Goal: Task Accomplishment & Management: Use online tool/utility

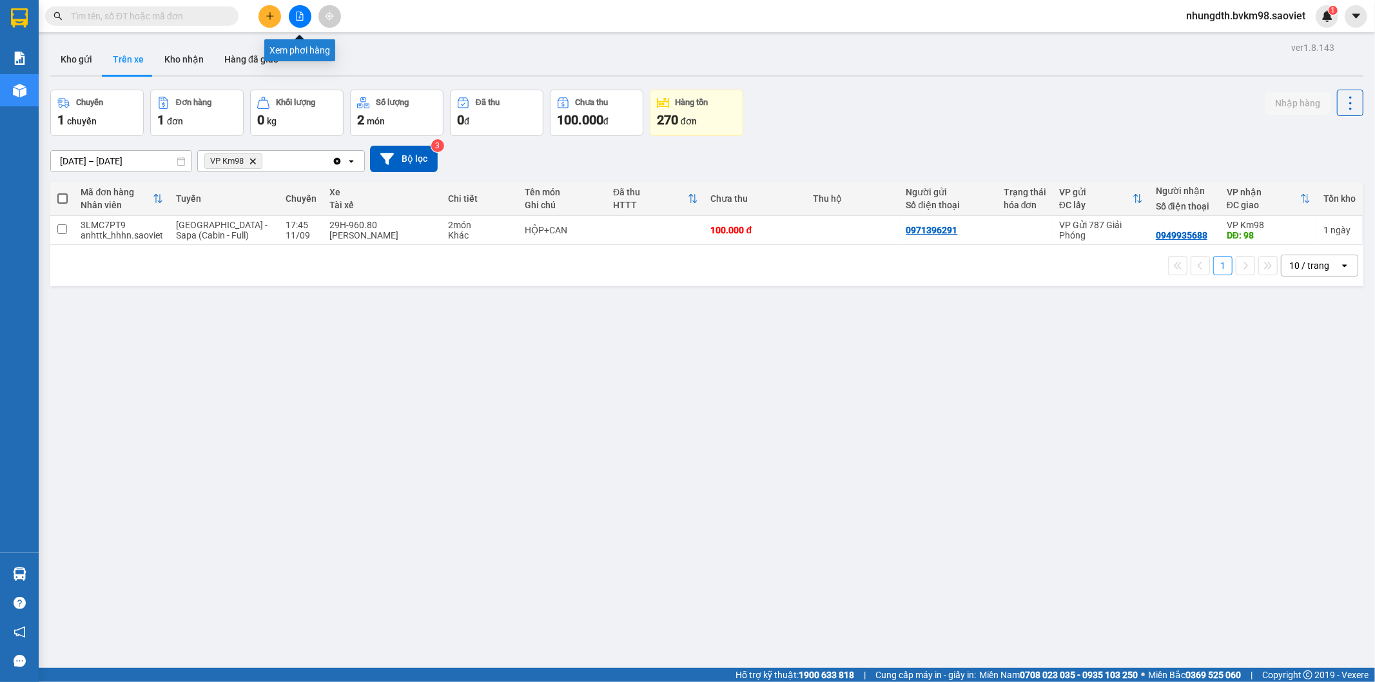
click at [296, 17] on icon "file-add" at bounding box center [299, 16] width 7 height 9
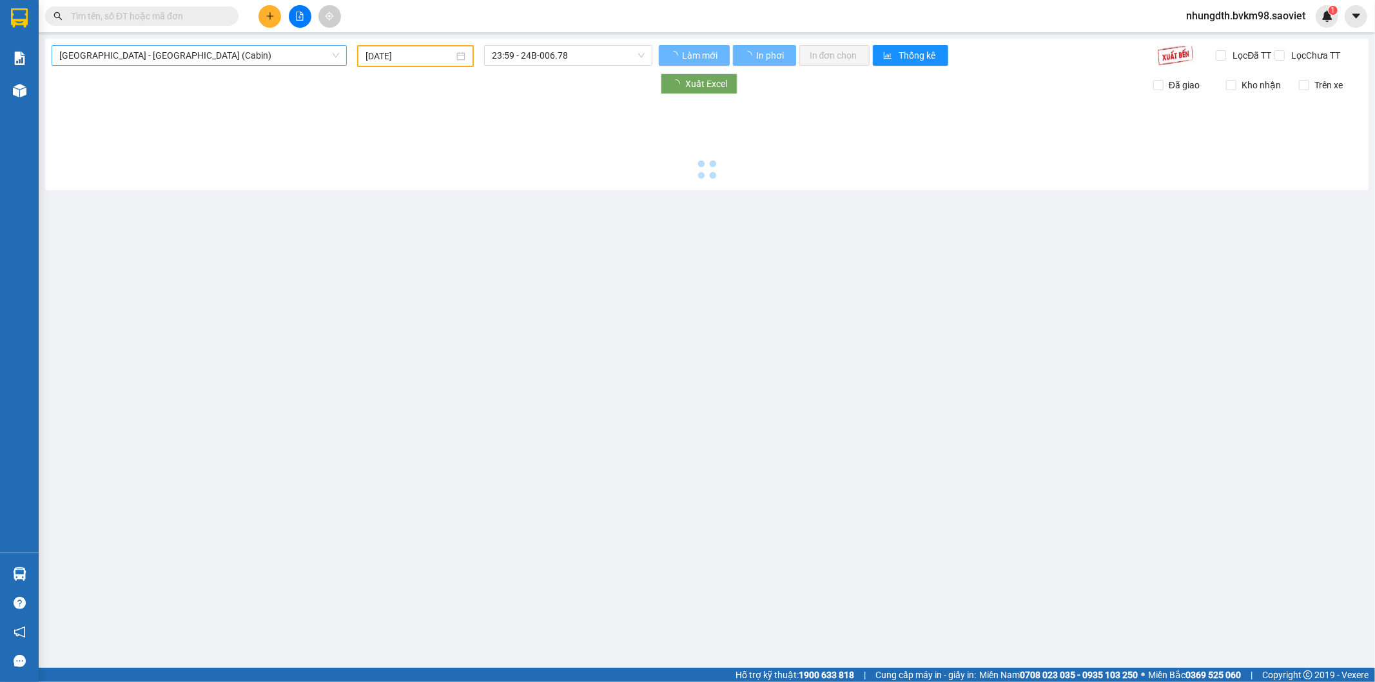
type input "[DATE]"
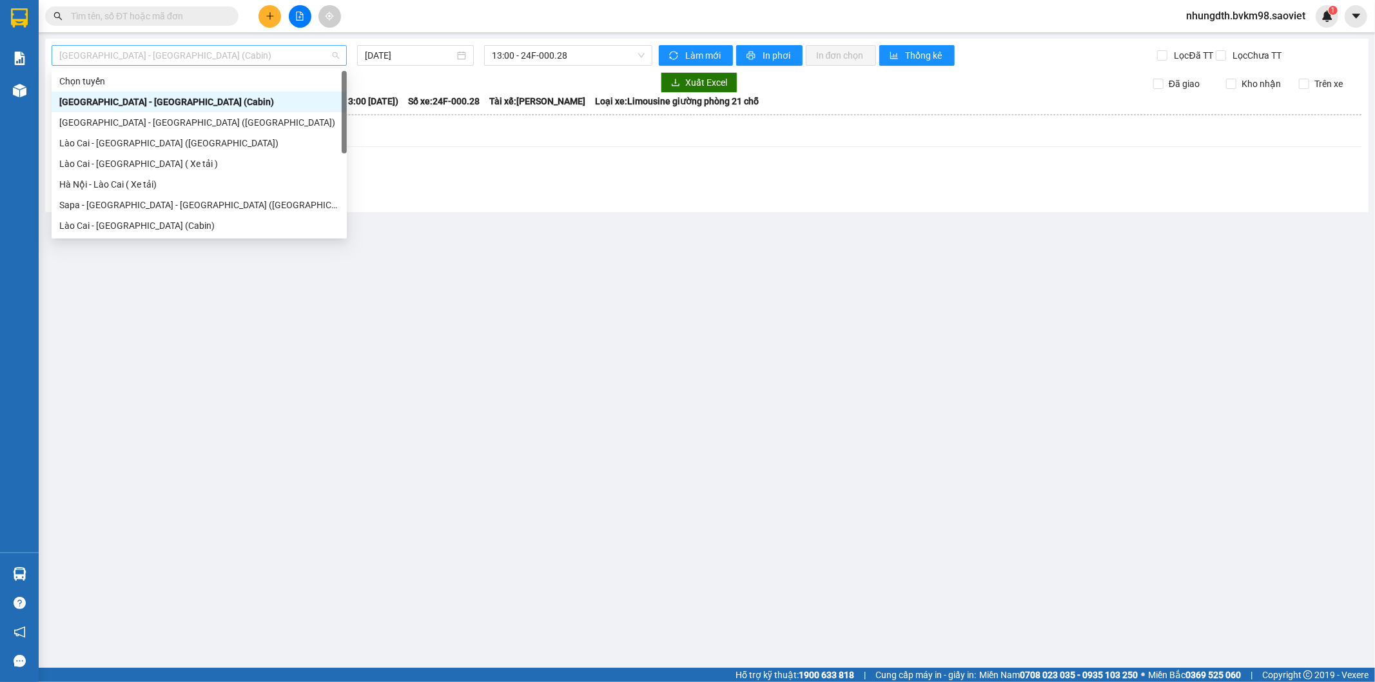
click at [157, 58] on span "[GEOGRAPHIC_DATA] - [GEOGRAPHIC_DATA] (Cabin)" at bounding box center [199, 55] width 280 height 19
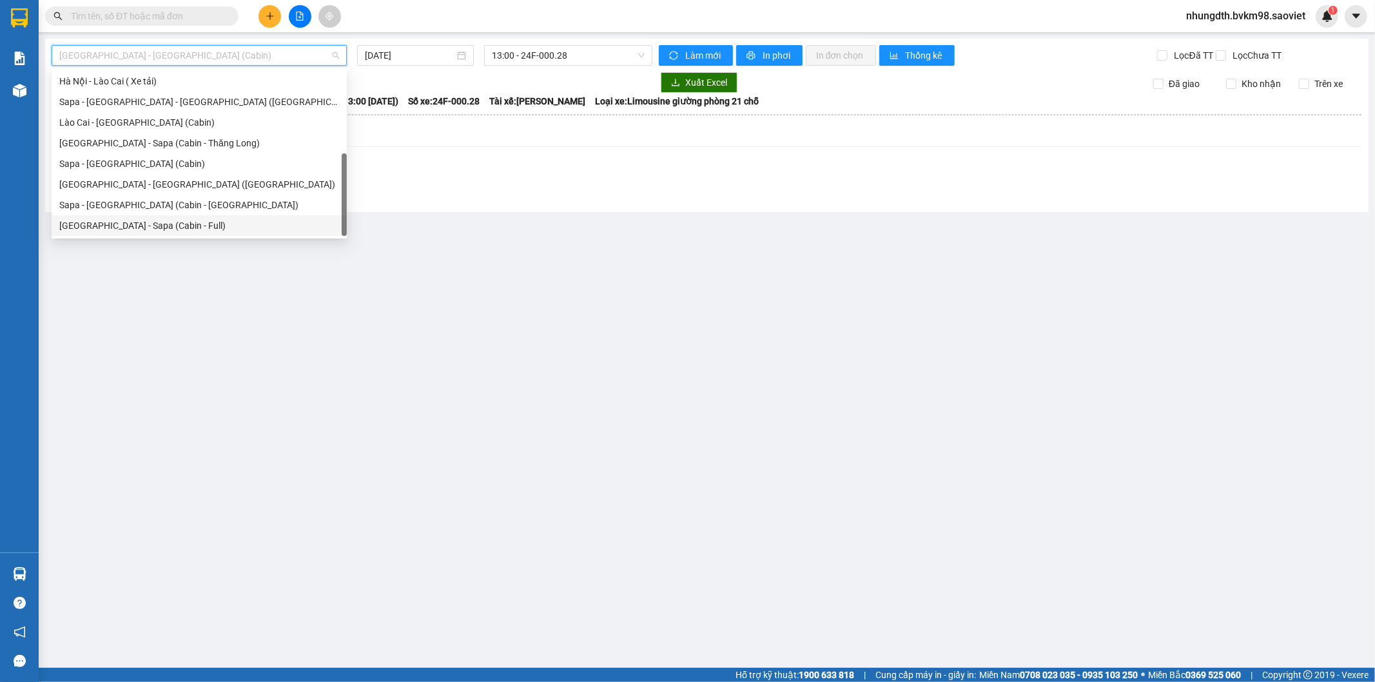
click at [128, 230] on div "[GEOGRAPHIC_DATA] - Sapa (Cabin - Full)" at bounding box center [199, 226] width 280 height 14
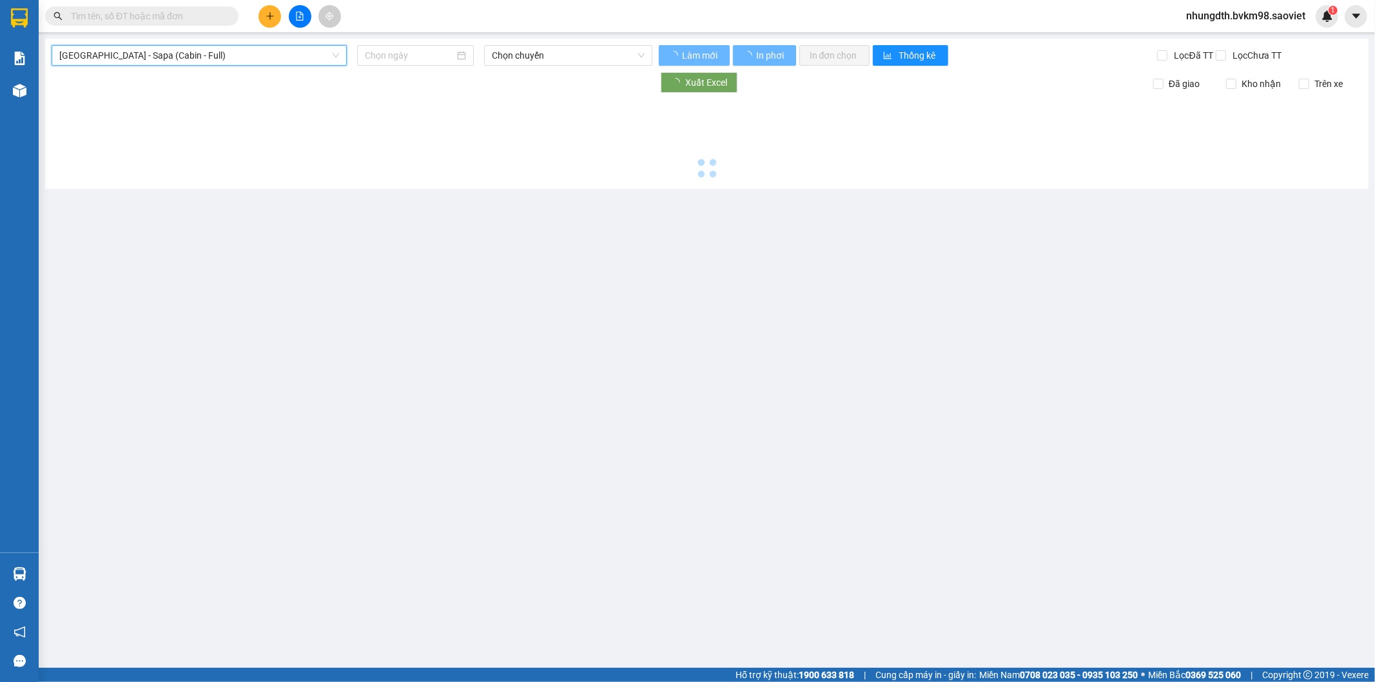
type input "[DATE]"
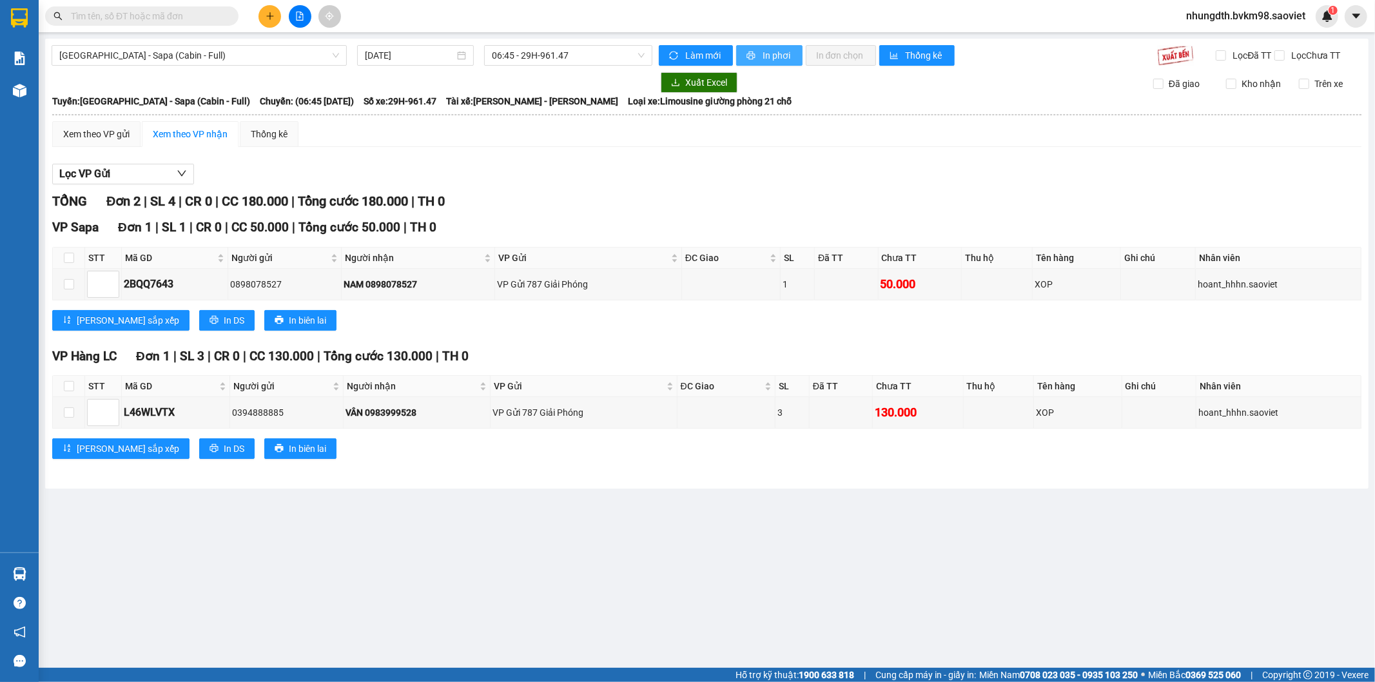
click at [768, 61] on span "In phơi" at bounding box center [777, 55] width 30 height 14
